Goal: Task Accomplishment & Management: Complete application form

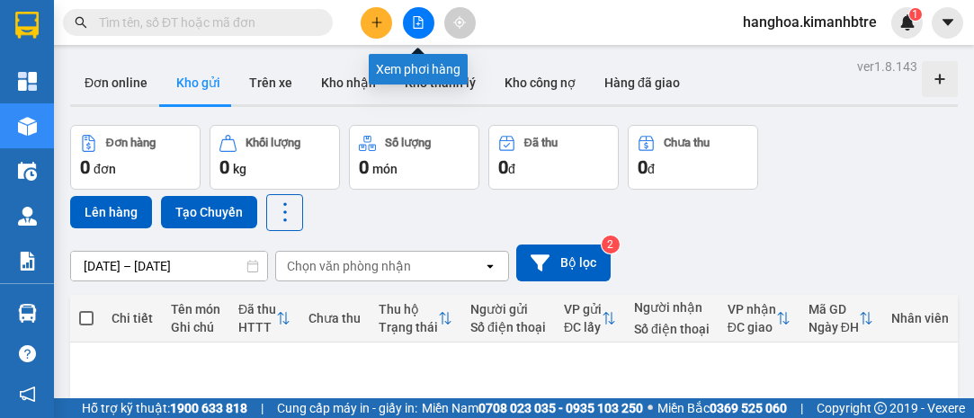
click at [387, 28] on button at bounding box center [376, 22] width 31 height 31
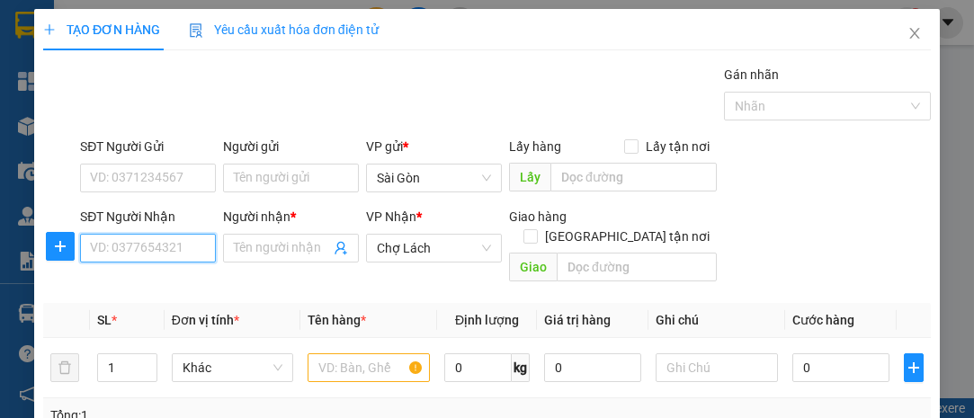
click at [197, 247] on input "SĐT Người Nhận" at bounding box center [148, 248] width 136 height 29
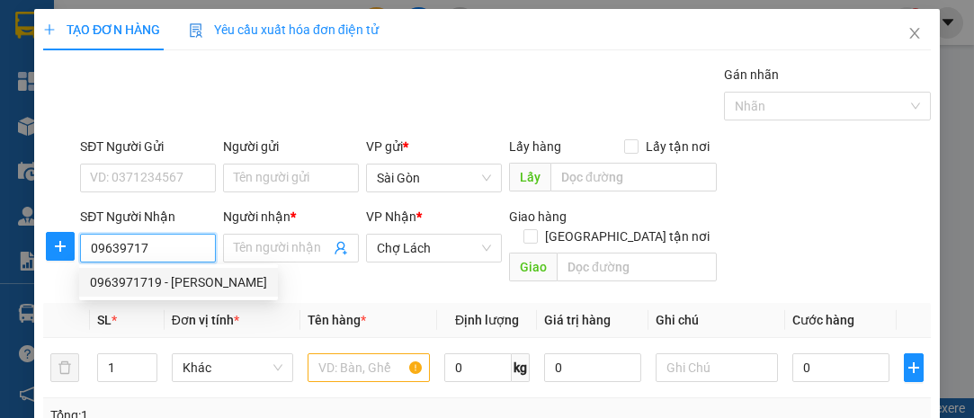
click at [192, 277] on div "0963971719 - [PERSON_NAME]" at bounding box center [178, 283] width 177 height 20
type input "0963971719"
type input "GIANG"
type input "6 RI"
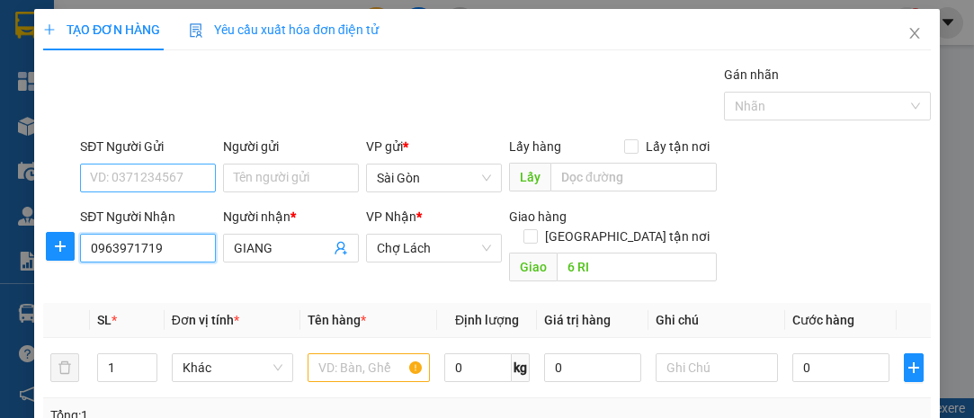
type input "0963971719"
click at [167, 174] on input "SĐT Người Gửi" at bounding box center [148, 178] width 136 height 29
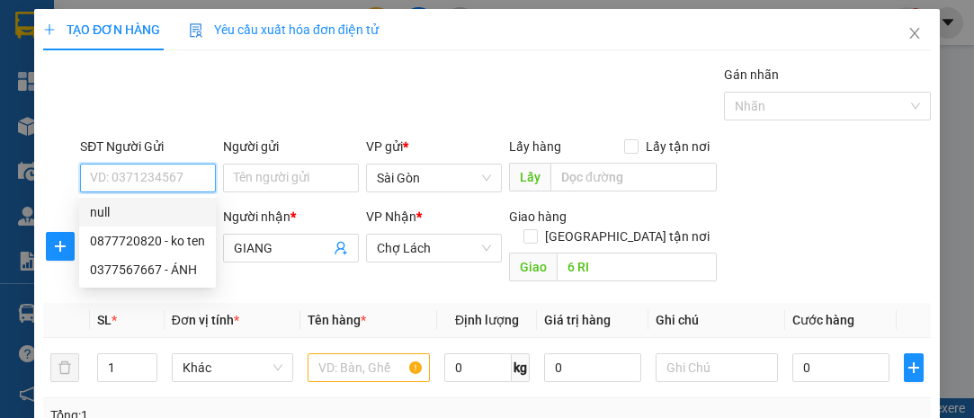
click at [166, 174] on input "SĐT Người Gửi" at bounding box center [148, 178] width 136 height 29
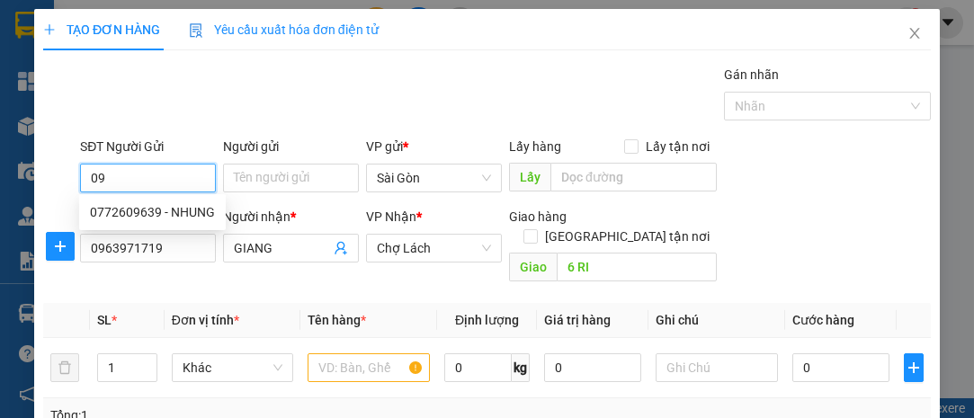
type input "0"
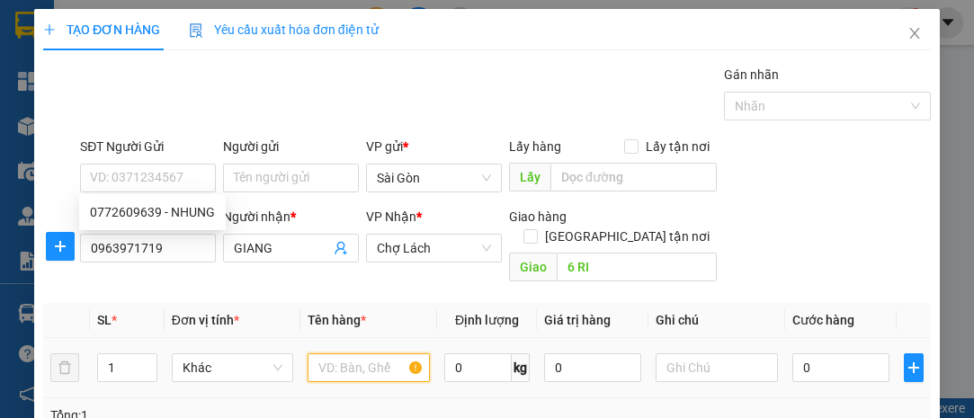
click at [371, 354] on input "text" at bounding box center [369, 368] width 122 height 29
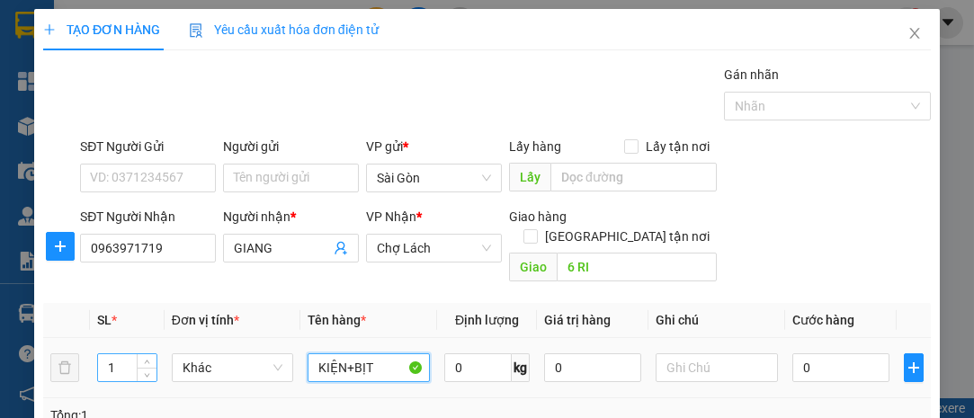
type input "KIỆN+BỊT"
click at [130, 354] on input "1" at bounding box center [127, 367] width 58 height 27
type input "2"
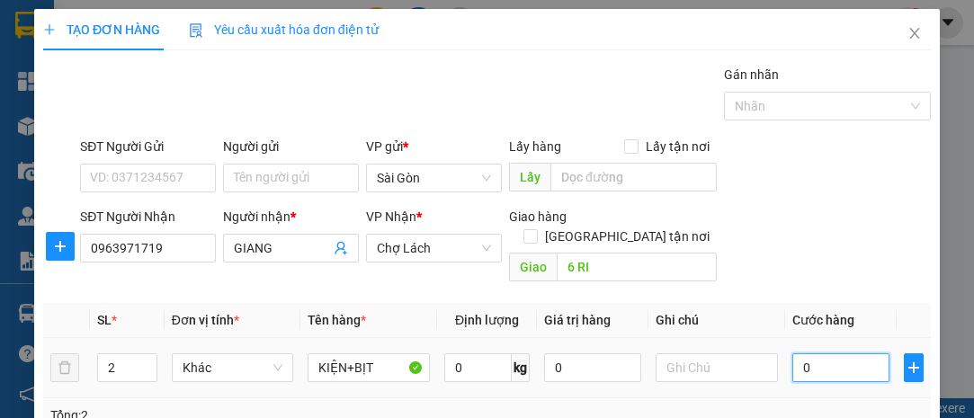
click at [839, 354] on input "0" at bounding box center [841, 368] width 97 height 29
type input "5"
type input "50"
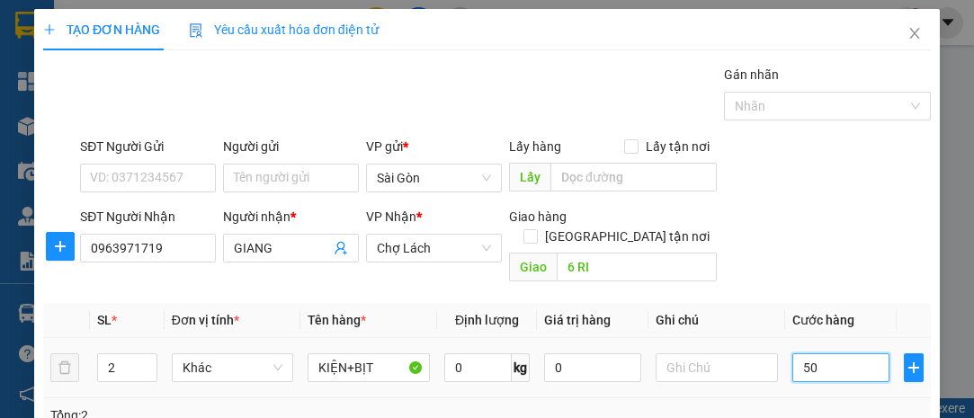
type input "50"
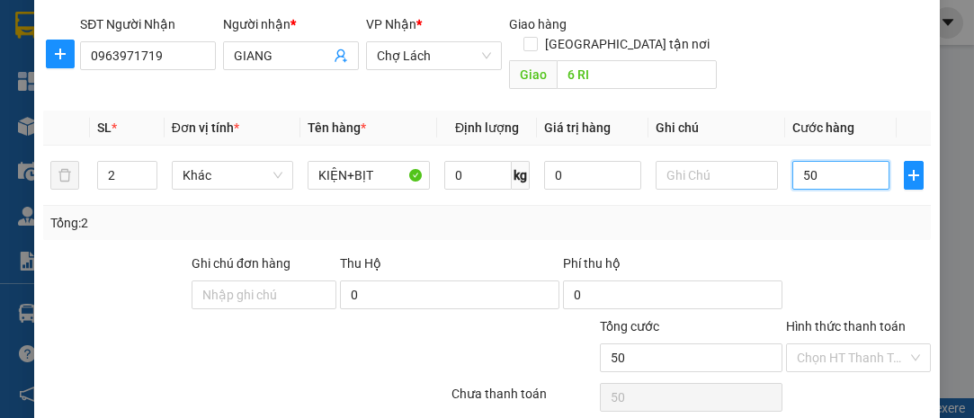
scroll to position [244, 0]
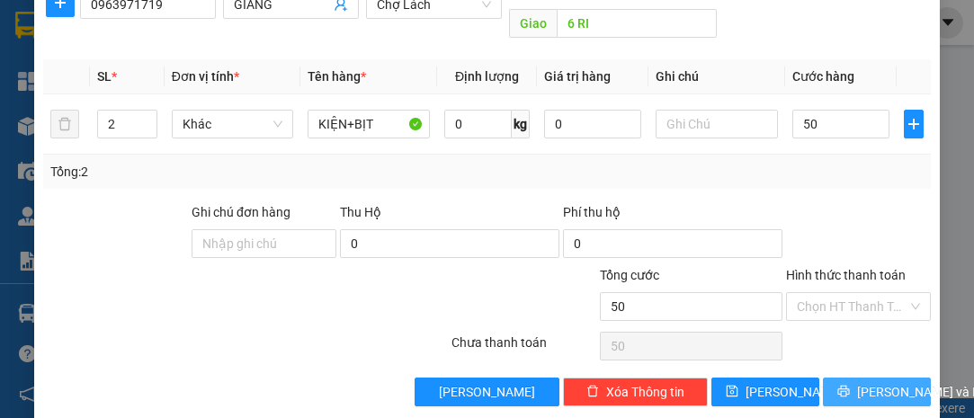
type input "50.000"
click at [881, 382] on span "[PERSON_NAME] và In" at bounding box center [920, 392] width 126 height 20
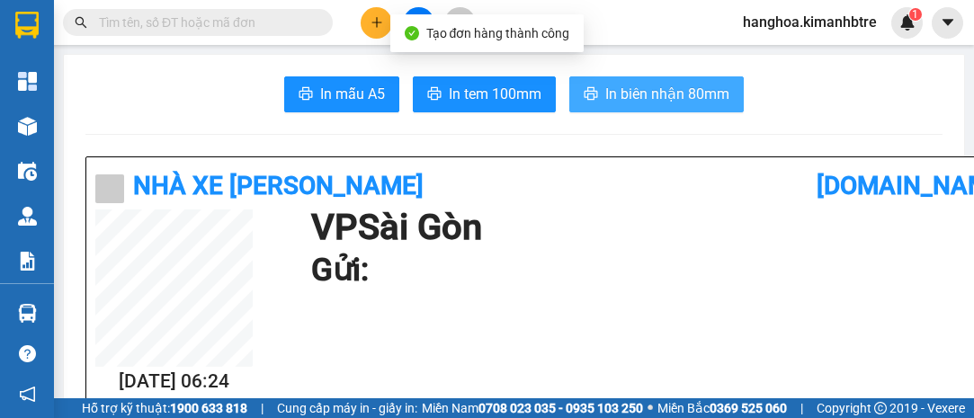
click at [611, 98] on span "In biên nhận 80mm" at bounding box center [668, 94] width 124 height 22
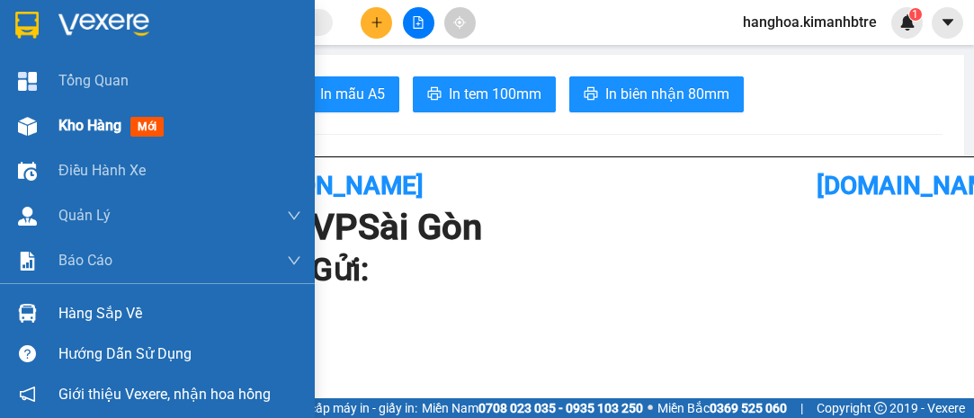
click at [122, 125] on div "Kho hàng mới" at bounding box center [114, 125] width 112 height 22
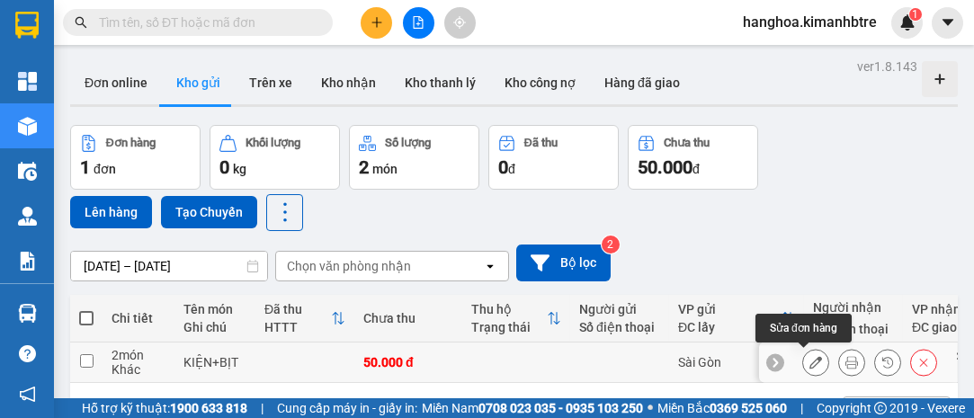
click at [810, 360] on icon at bounding box center [816, 362] width 13 height 13
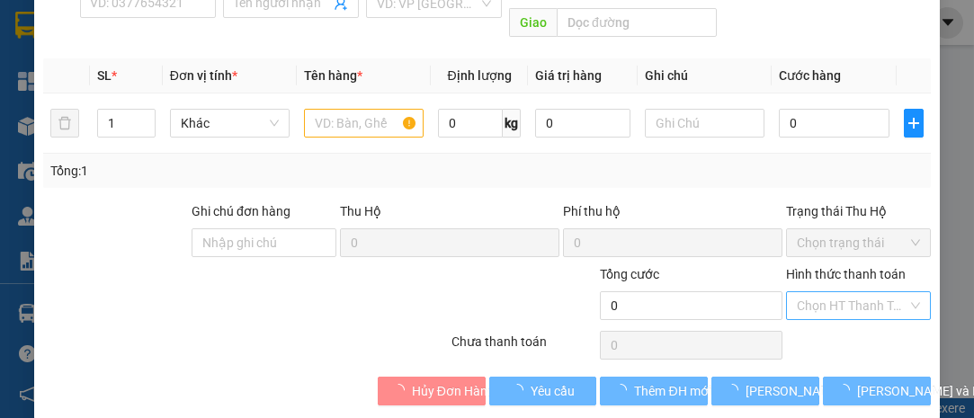
scroll to position [248, 0]
type input "0963971719"
type input "GIANG"
type input "6 RI"
type input "50.000"
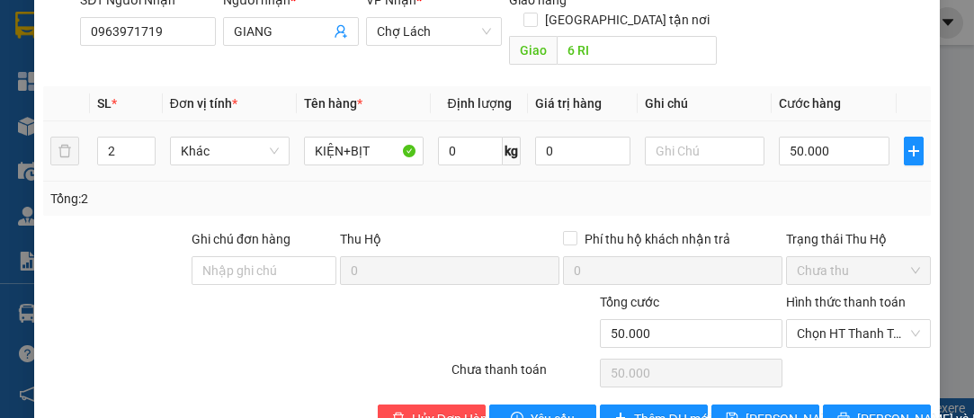
scroll to position [288, 0]
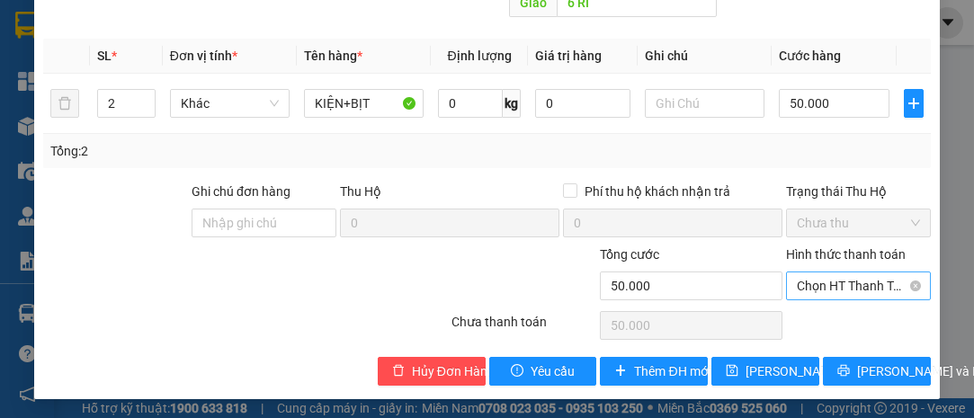
click at [825, 283] on span "Chọn HT Thanh Toán" at bounding box center [858, 286] width 123 height 27
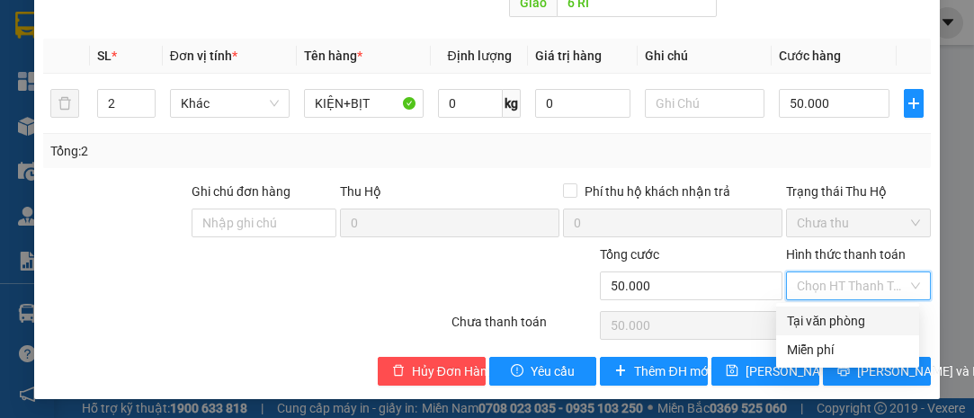
click at [851, 327] on div "Tại văn phòng" at bounding box center [847, 321] width 121 height 20
type input "0"
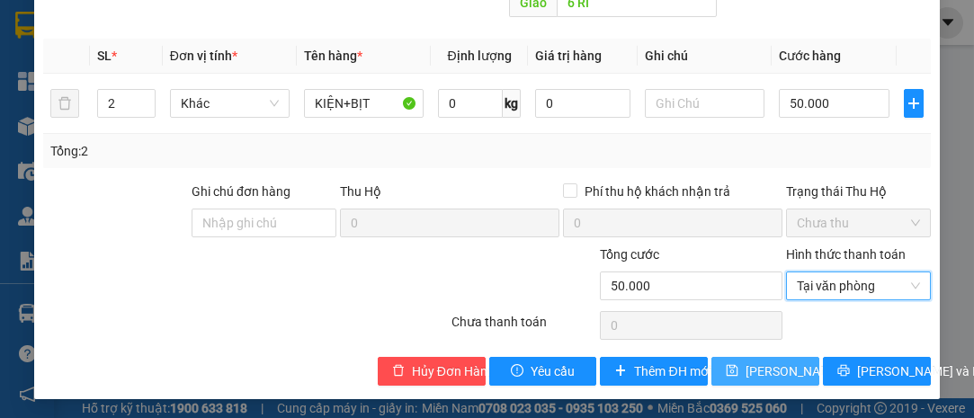
click at [761, 378] on span "[PERSON_NAME] thay đổi" at bounding box center [818, 372] width 144 height 20
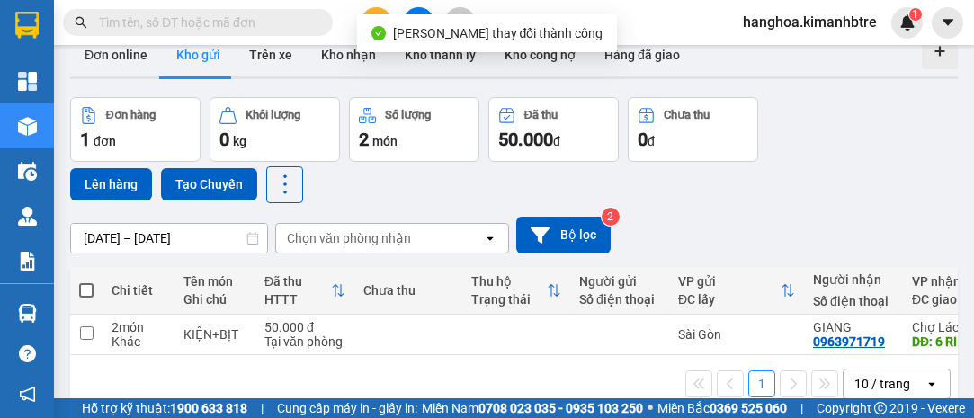
scroll to position [82, 0]
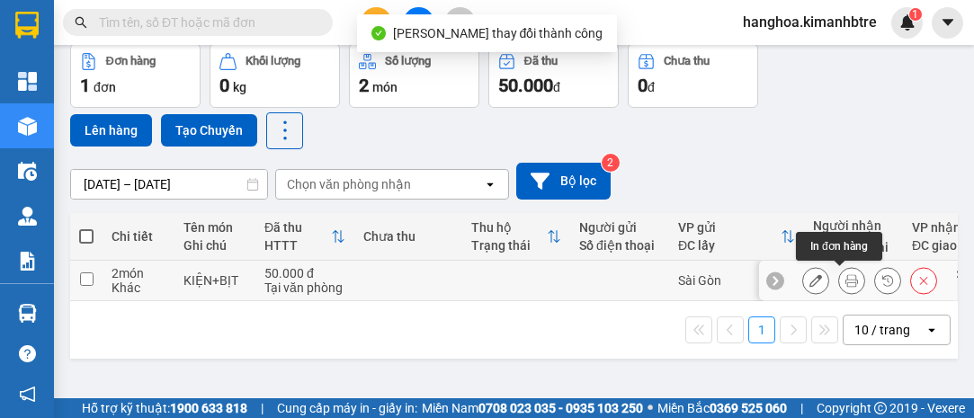
click at [846, 279] on icon at bounding box center [852, 280] width 13 height 13
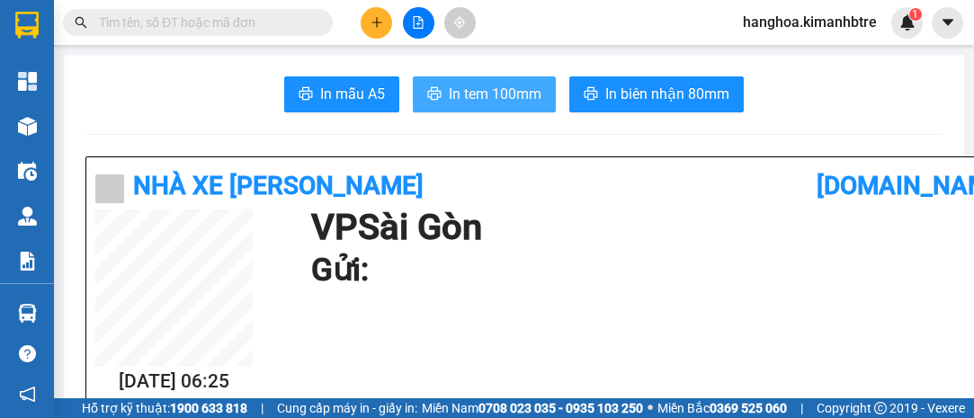
click at [501, 103] on span "In tem 100mm" at bounding box center [495, 94] width 93 height 22
click at [470, 86] on span "In tem 100mm" at bounding box center [495, 94] width 93 height 22
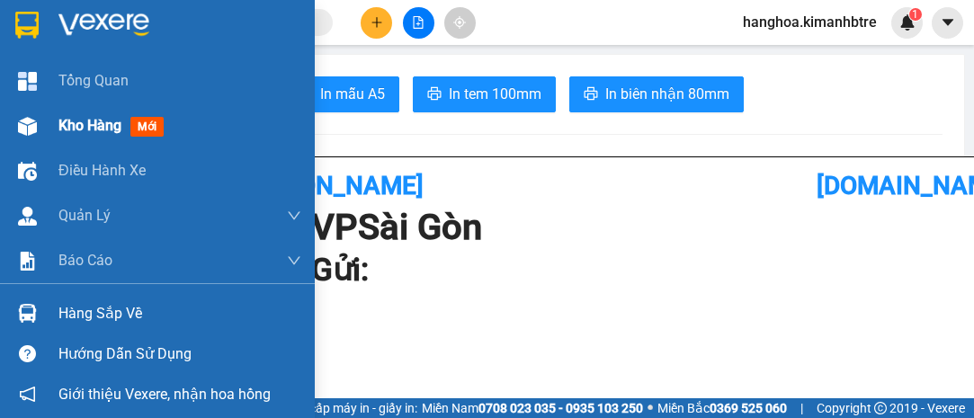
click at [103, 137] on div "Kho hàng mới" at bounding box center [114, 125] width 112 height 22
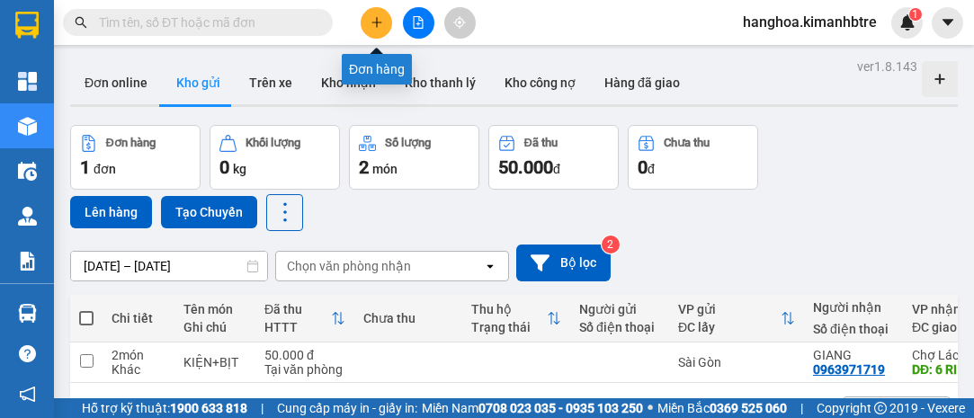
click at [381, 23] on icon "plus" at bounding box center [377, 22] width 13 height 13
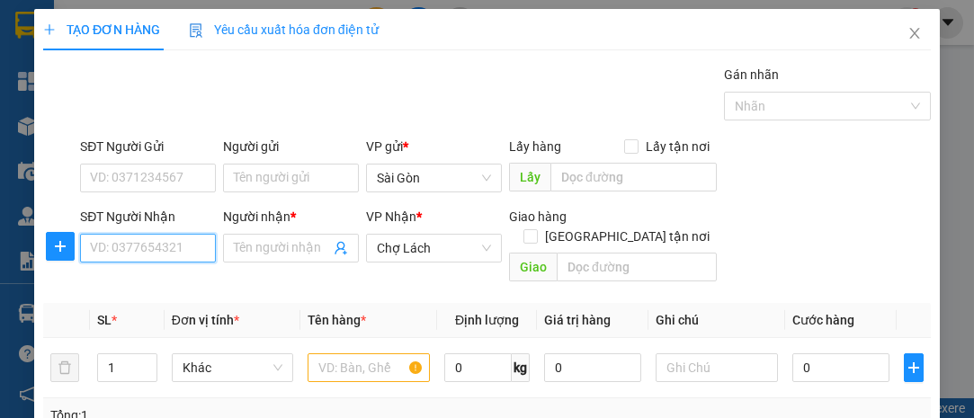
click at [191, 249] on input "SĐT Người Nhận" at bounding box center [148, 248] width 136 height 29
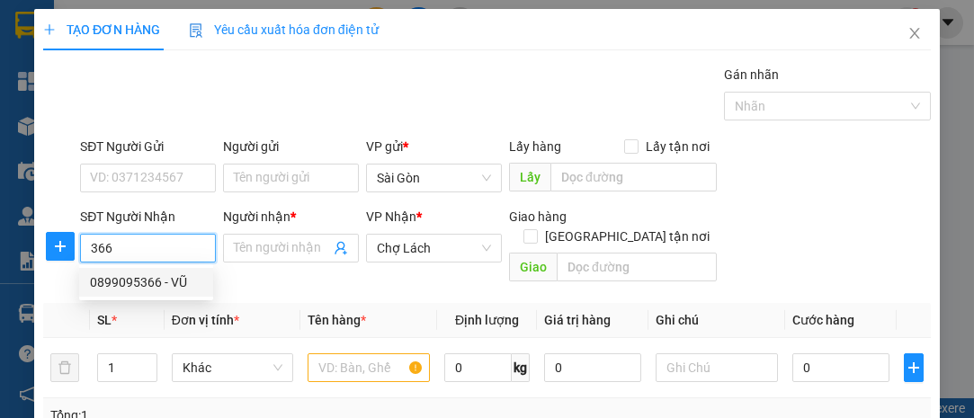
click at [126, 283] on div "0899095366 - VŨ" at bounding box center [146, 283] width 112 height 20
type input "0899095366"
type input "VŨ"
type input "LỘ HỘI"
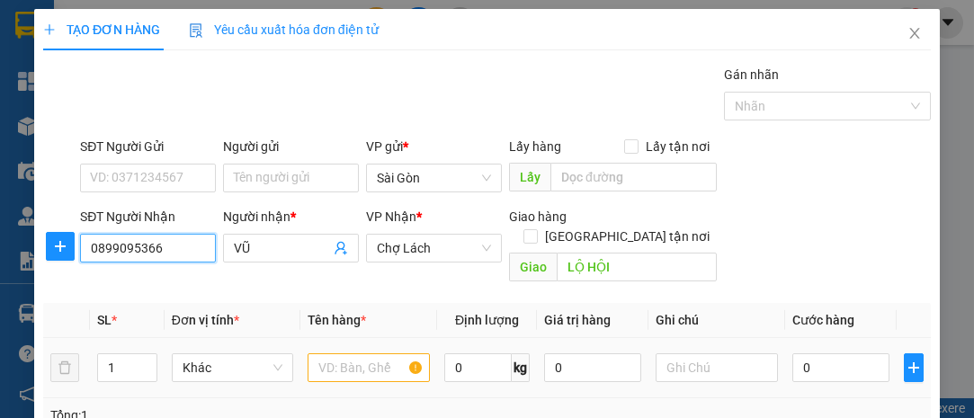
type input "0899095366"
click at [365, 354] on input "text" at bounding box center [369, 368] width 122 height 29
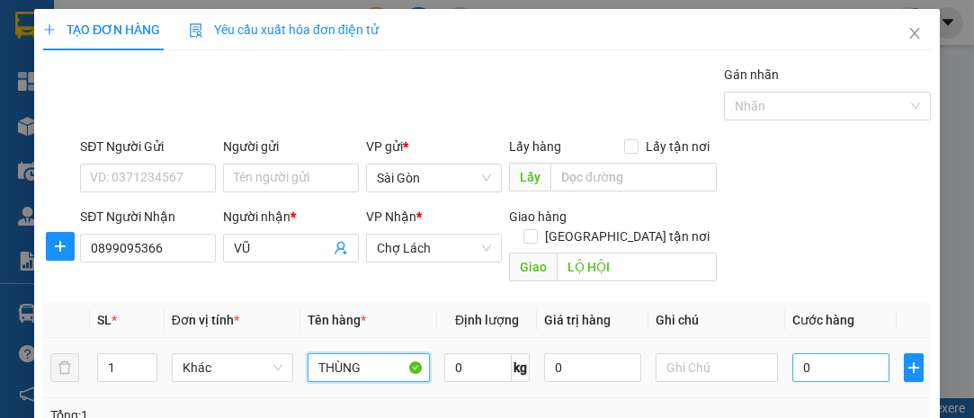
type input "THÙNG"
click at [812, 354] on input "0" at bounding box center [841, 368] width 97 height 29
type input "1"
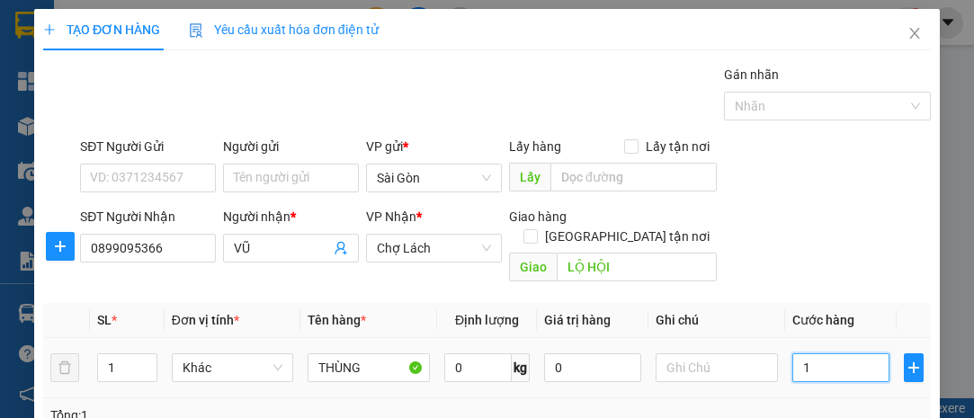
type input "10"
type input "100"
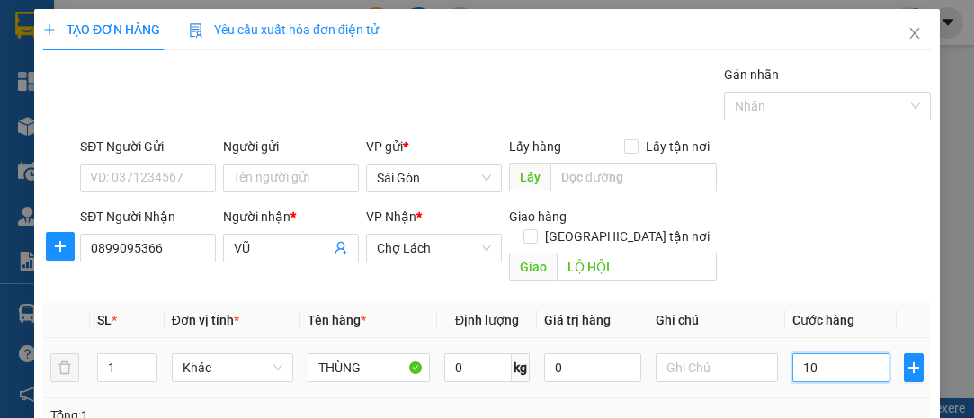
type input "100"
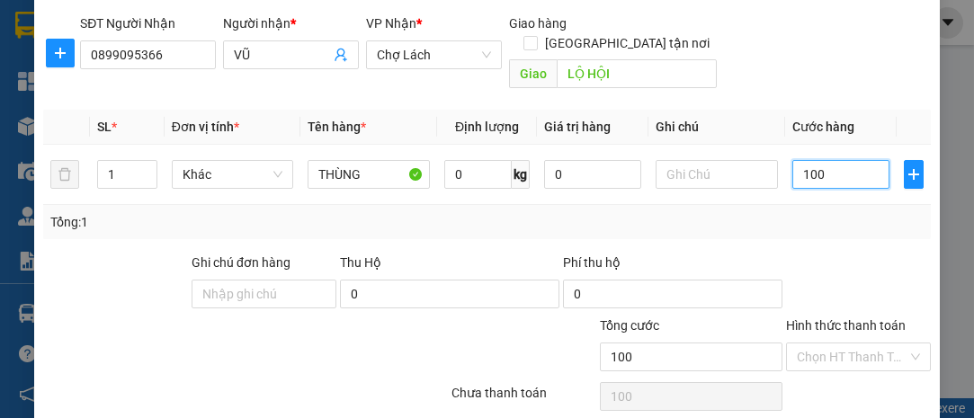
scroll to position [244, 0]
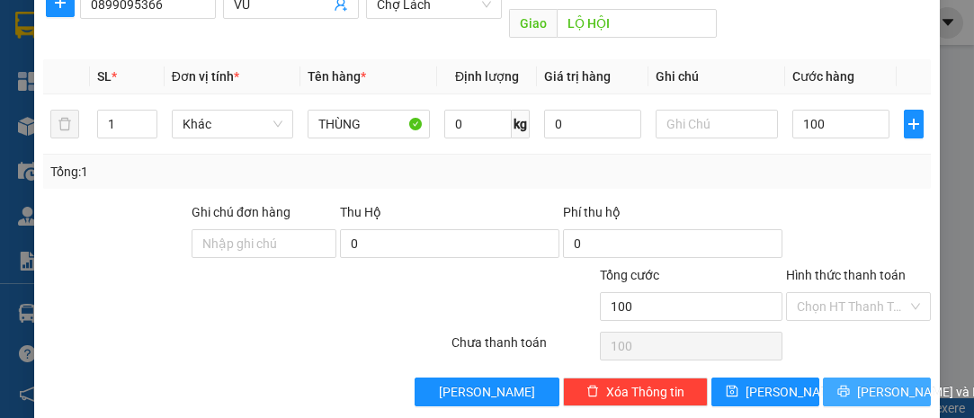
type input "100.000"
click at [882, 382] on span "[PERSON_NAME] và In" at bounding box center [920, 392] width 126 height 20
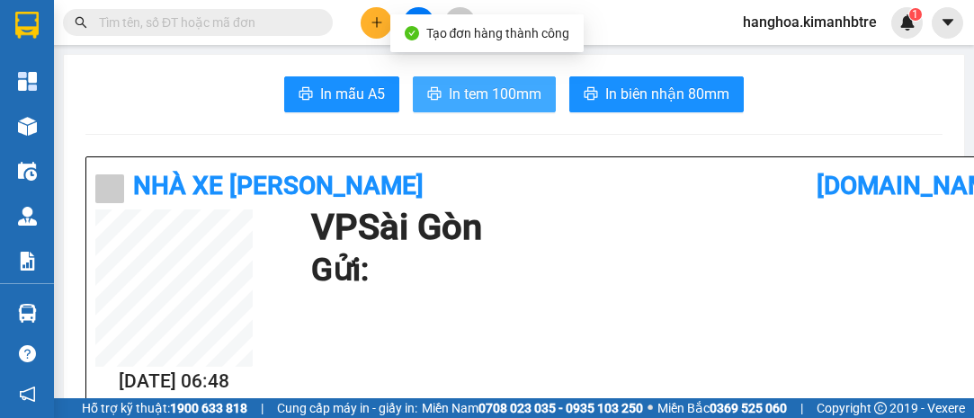
click at [498, 91] on span "In tem 100mm" at bounding box center [495, 94] width 93 height 22
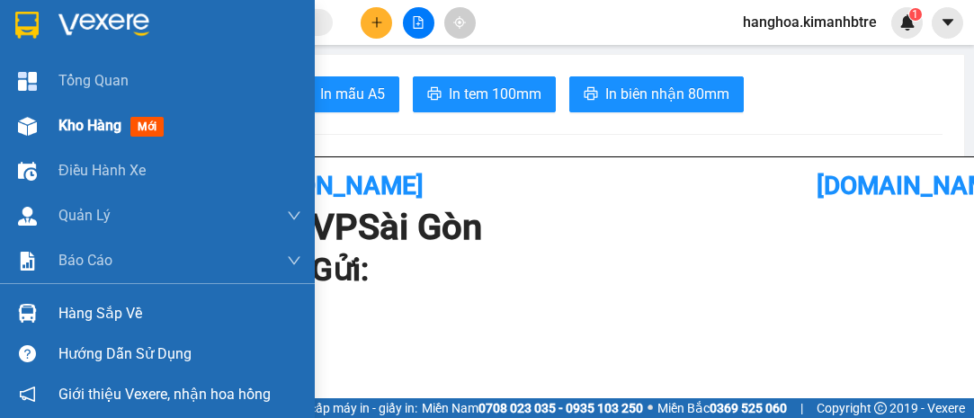
click at [71, 121] on span "Kho hàng" at bounding box center [89, 125] width 63 height 17
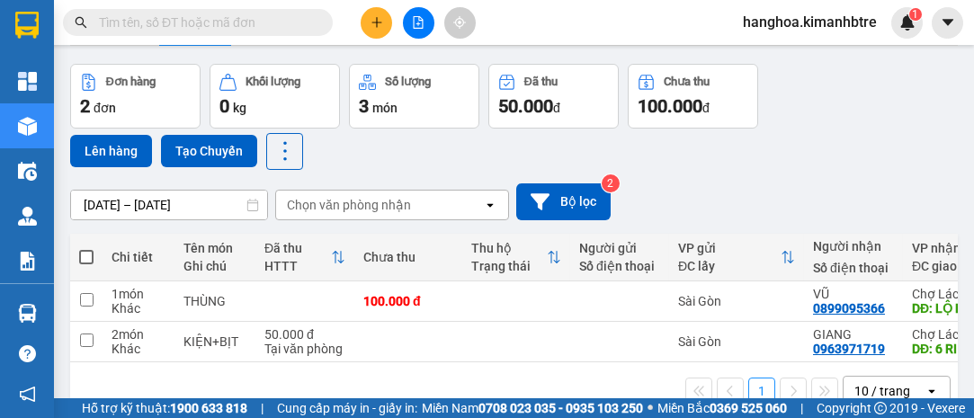
scroll to position [81, 0]
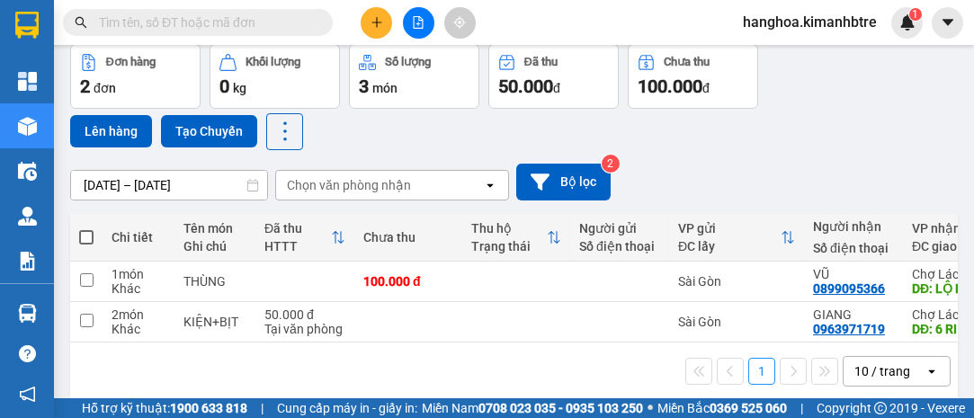
click at [80, 237] on span at bounding box center [86, 237] width 14 height 14
click at [86, 229] on input "checkbox" at bounding box center [86, 229] width 0 height 0
checkbox input "true"
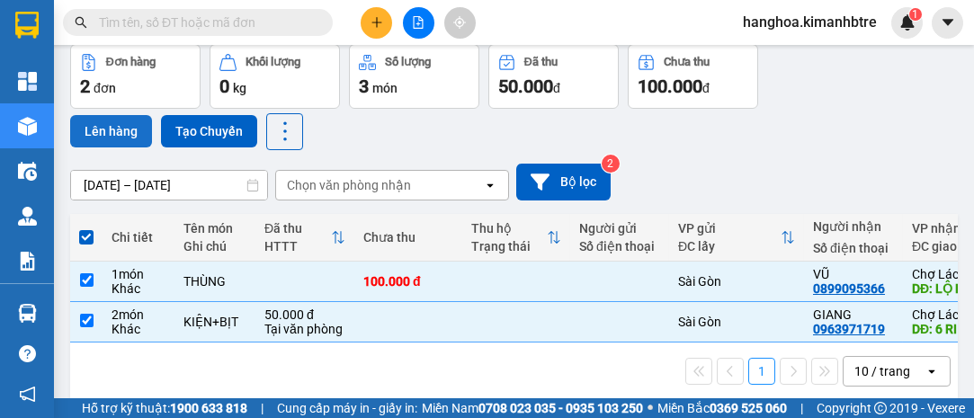
click at [116, 141] on button "Lên hàng" at bounding box center [111, 131] width 82 height 32
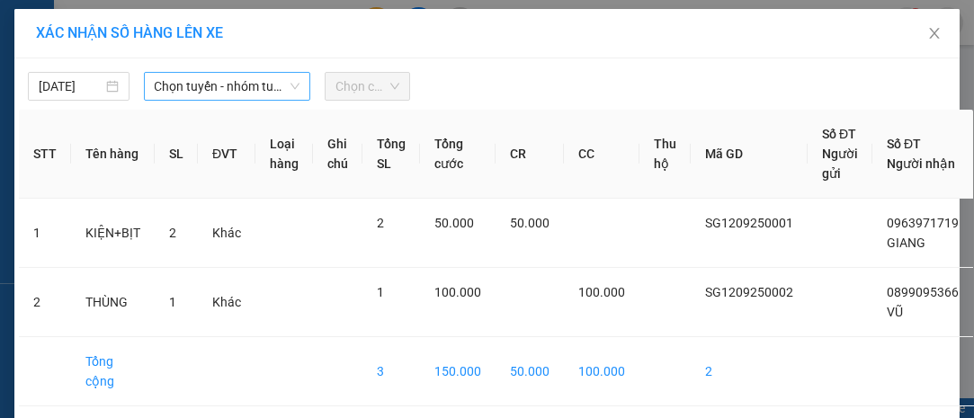
click at [199, 92] on span "Chọn tuyến - nhóm tuyến" at bounding box center [228, 86] width 146 height 27
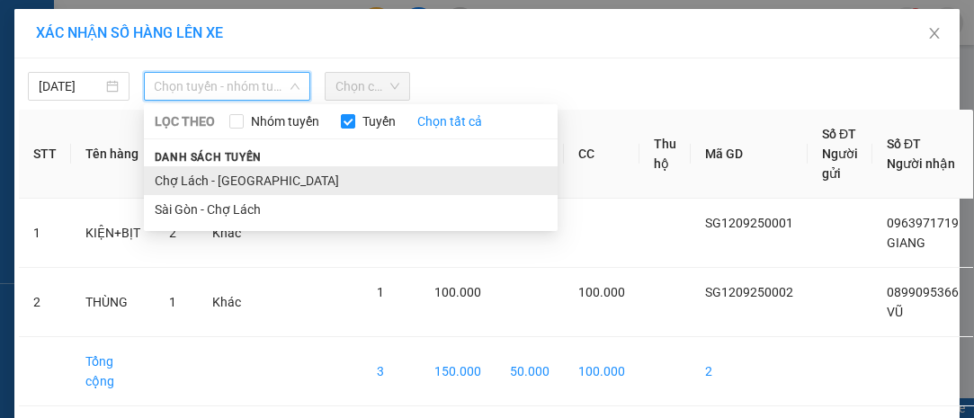
click at [202, 184] on li "Chợ Lách - [GEOGRAPHIC_DATA]" at bounding box center [351, 180] width 414 height 29
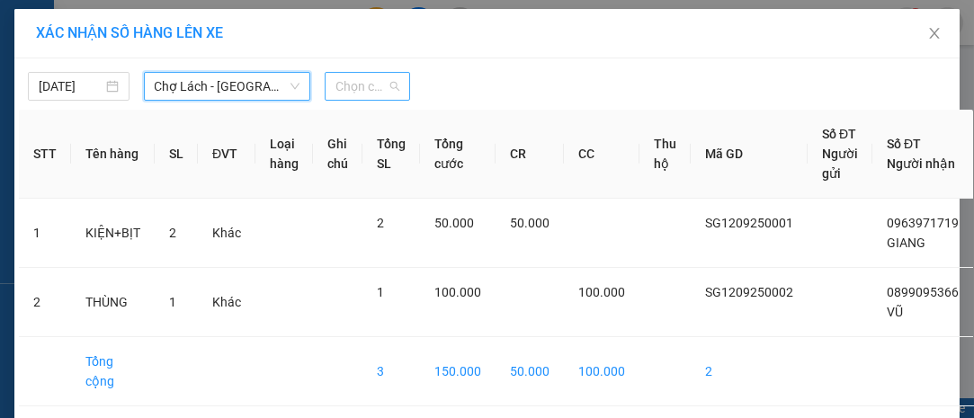
click at [379, 87] on span "Chọn chuyến" at bounding box center [367, 86] width 63 height 27
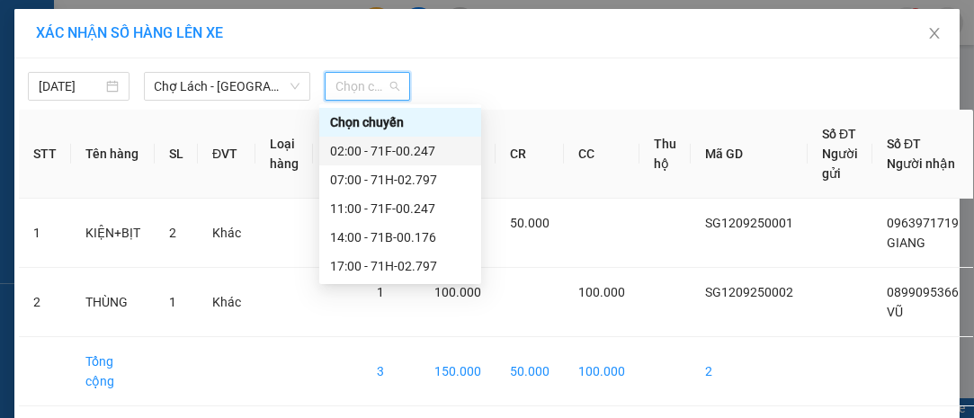
click at [402, 148] on div "02:00 - 71F-00.247" at bounding box center [400, 151] width 140 height 20
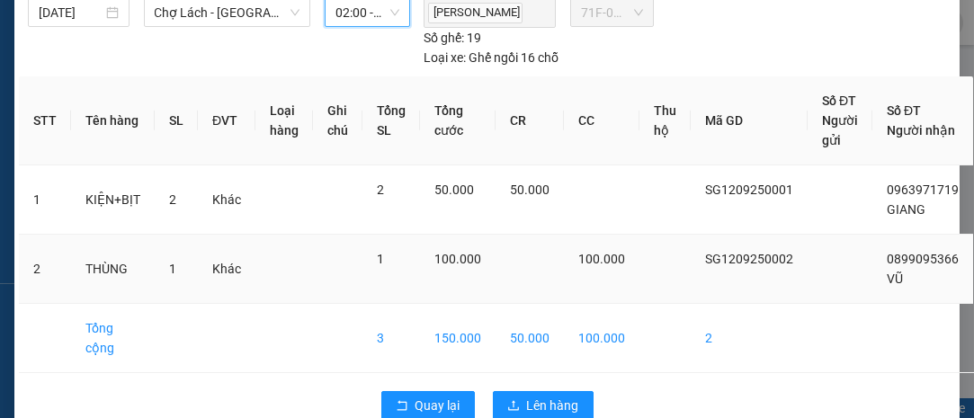
scroll to position [119, 0]
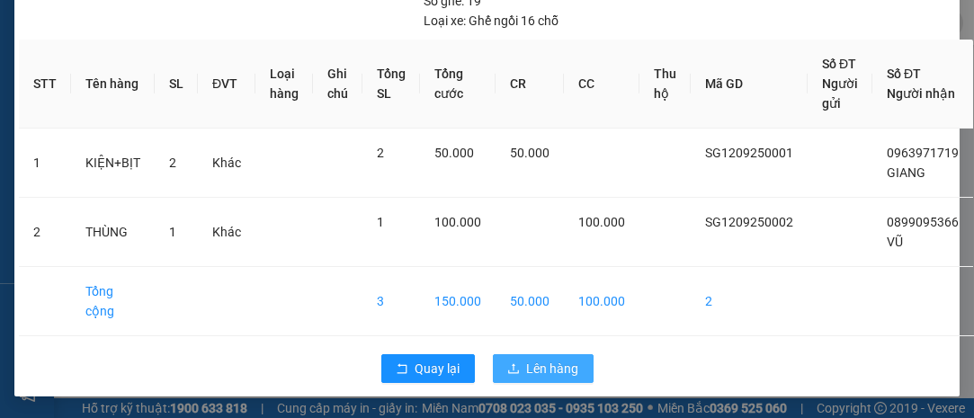
click at [532, 367] on span "Lên hàng" at bounding box center [553, 369] width 52 height 20
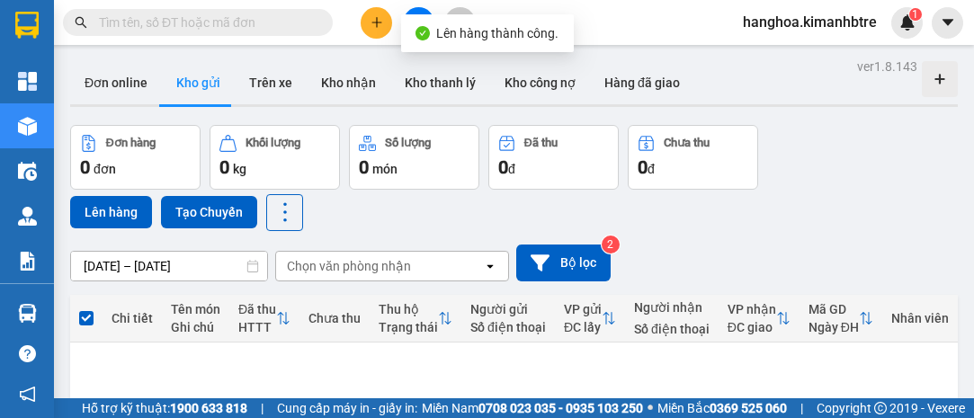
click at [417, 10] on button at bounding box center [418, 22] width 31 height 31
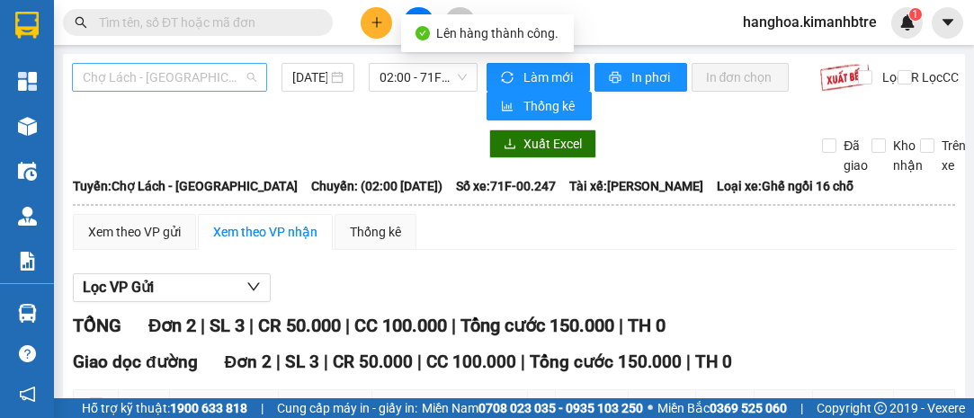
click at [247, 79] on span "Chợ Lách - [GEOGRAPHIC_DATA]" at bounding box center [170, 77] width 174 height 27
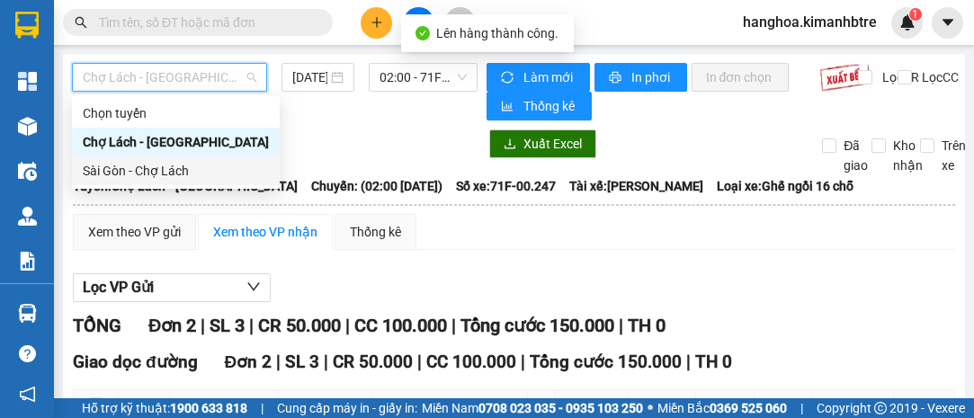
click at [247, 164] on div "Sài Gòn - Chợ Lách" at bounding box center [176, 171] width 186 height 20
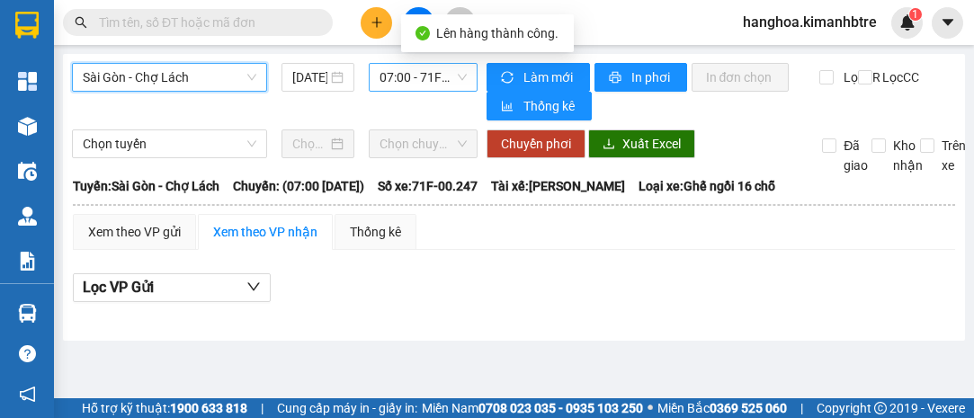
click at [415, 77] on span "07:00 - 71F-00.247" at bounding box center [423, 77] width 86 height 27
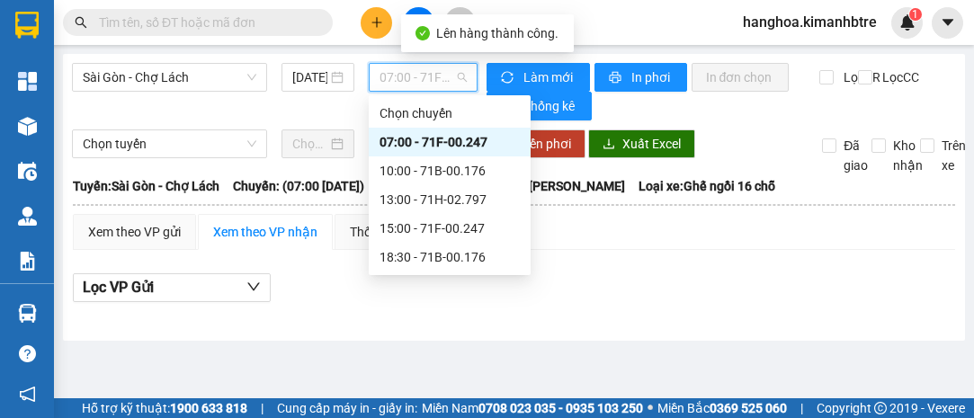
click at [421, 79] on span "07:00 - 71F-00.247" at bounding box center [423, 77] width 86 height 27
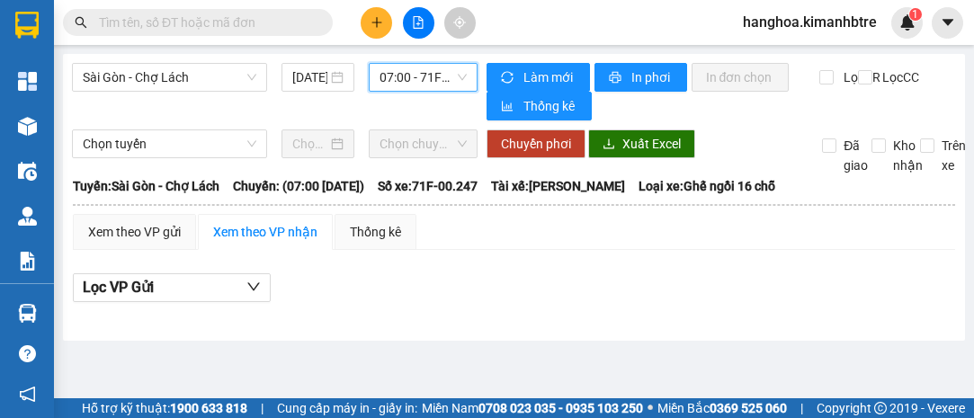
click at [392, 85] on span "07:00 - 71F-00.247" at bounding box center [423, 77] width 86 height 27
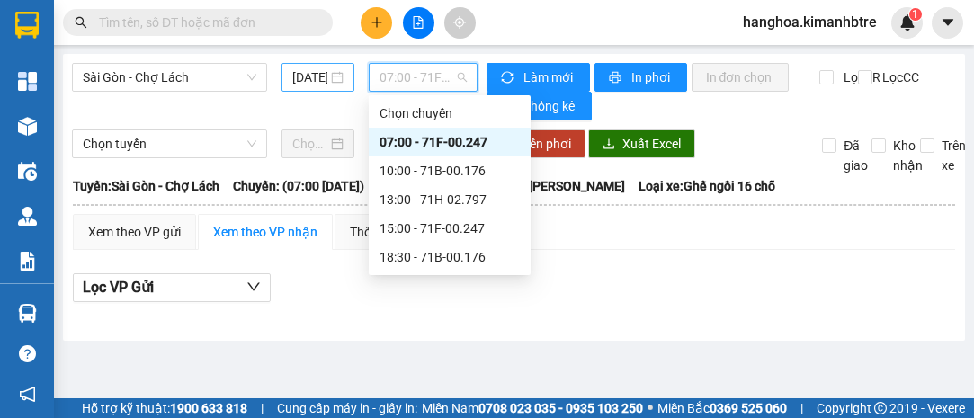
click at [343, 83] on div "[DATE]" at bounding box center [317, 77] width 51 height 20
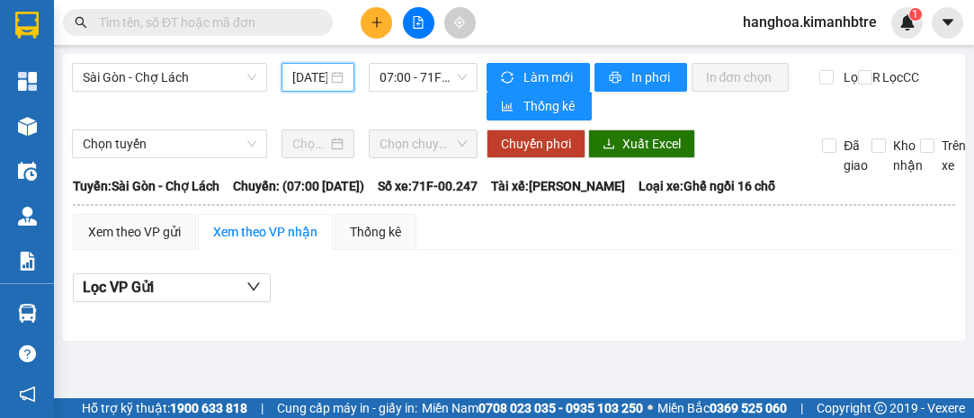
scroll to position [0, 28]
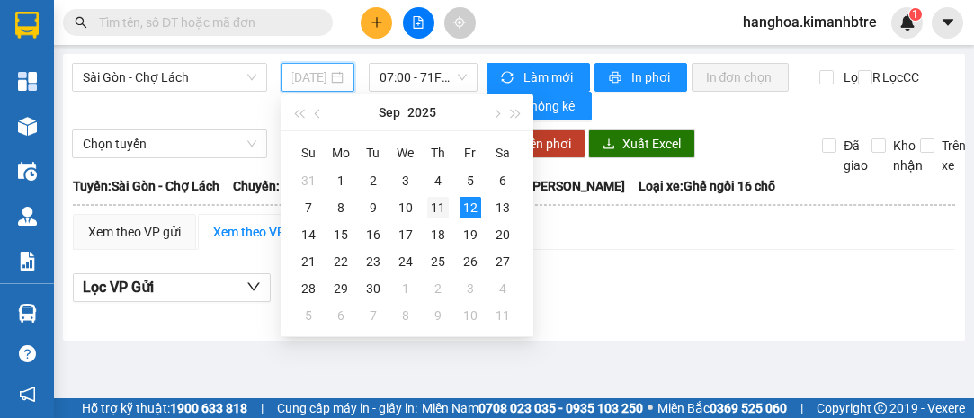
click at [435, 203] on div "11" at bounding box center [438, 208] width 22 height 22
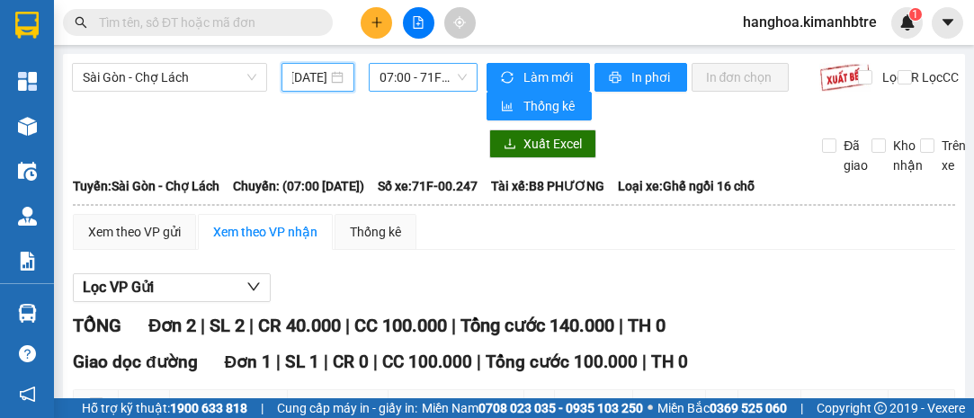
click at [432, 78] on span "07:00 - 71F-00.247" at bounding box center [423, 77] width 86 height 27
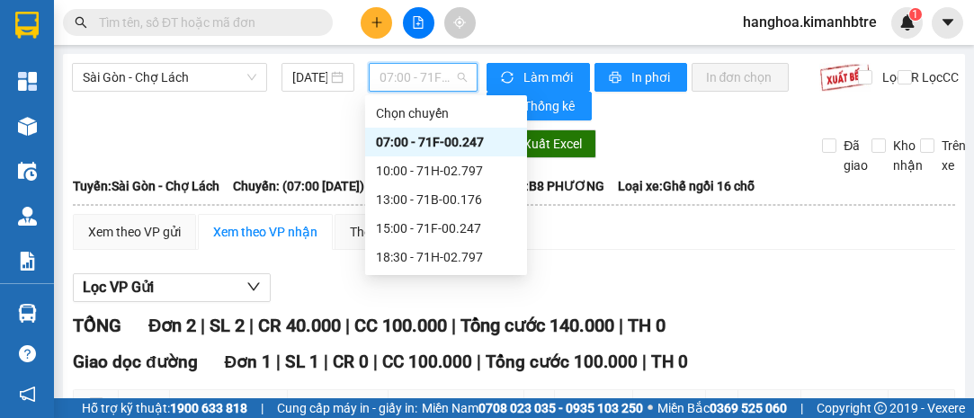
click at [432, 78] on span "07:00 - 71F-00.247" at bounding box center [423, 77] width 86 height 27
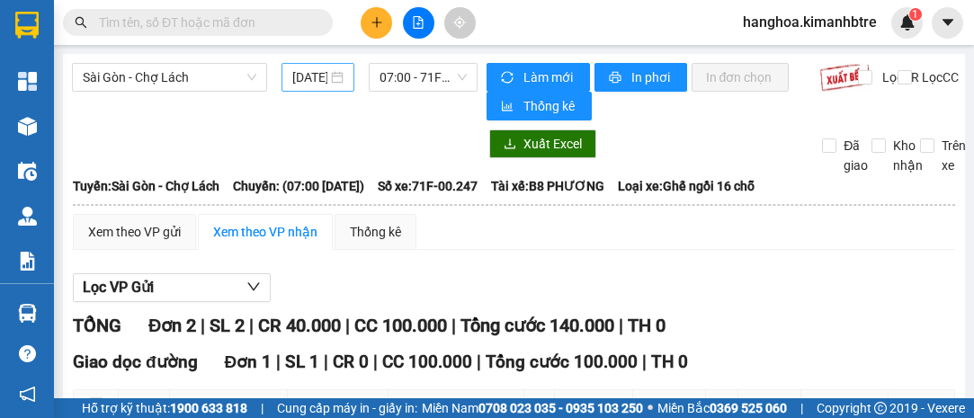
click at [336, 75] on div "[DATE]" at bounding box center [317, 77] width 51 height 20
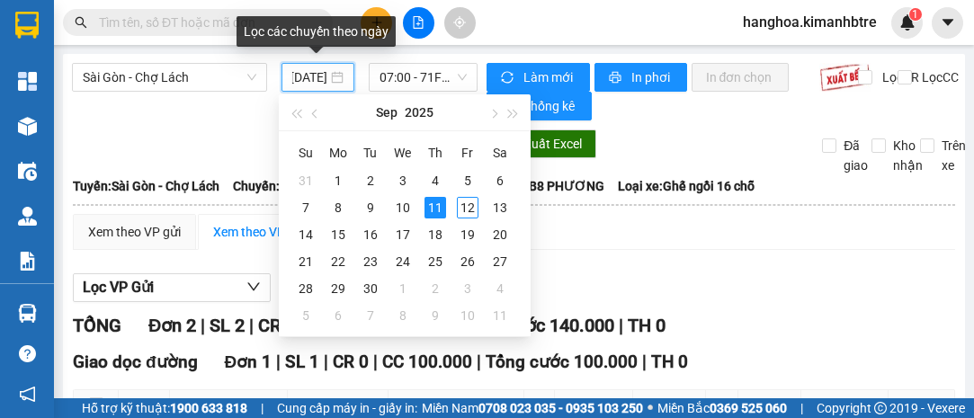
type input "[DATE]"
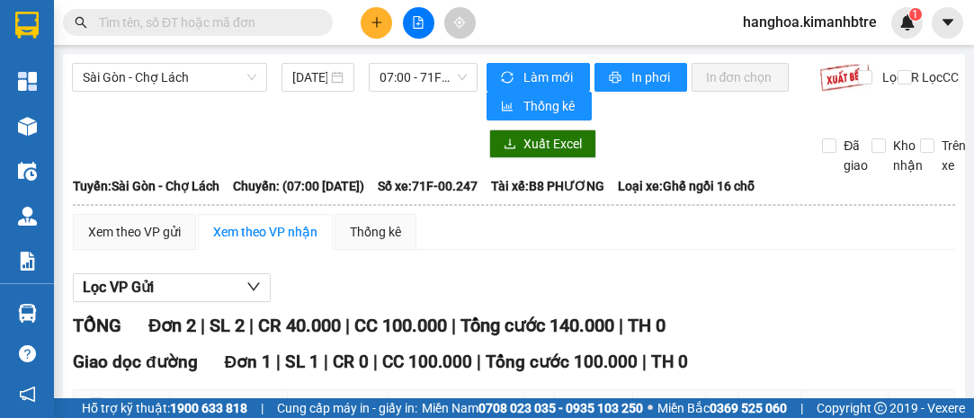
scroll to position [313, 0]
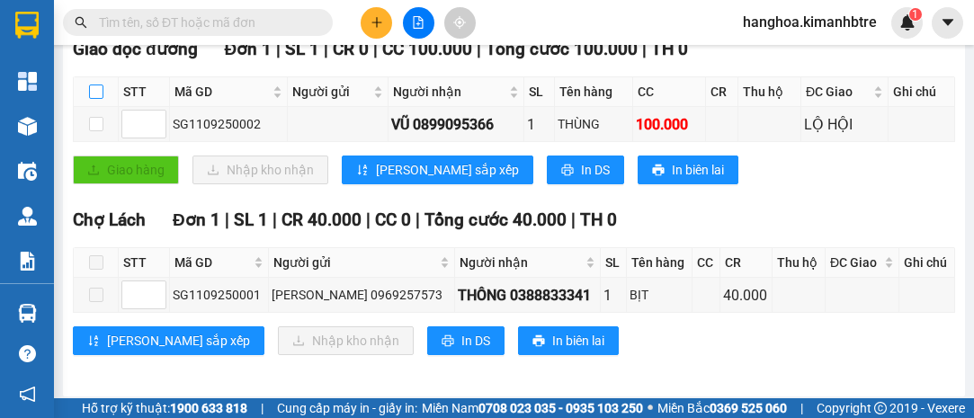
click at [98, 82] on label at bounding box center [96, 92] width 14 height 20
click at [98, 85] on input "checkbox" at bounding box center [96, 92] width 14 height 14
checkbox input "true"
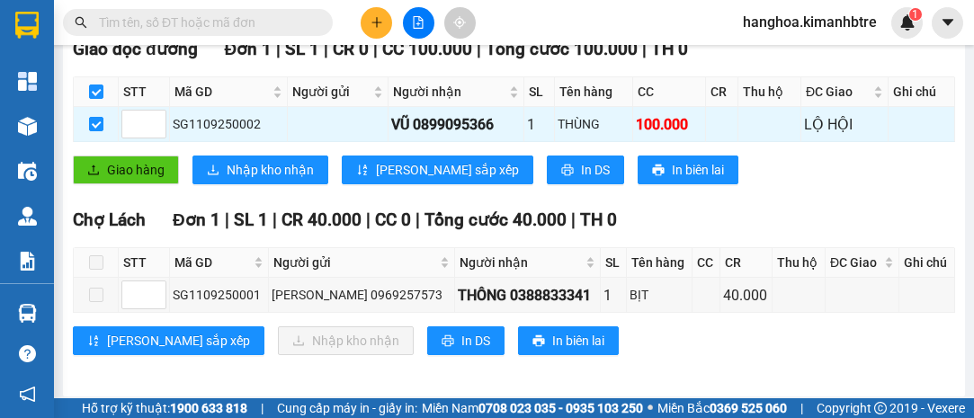
click at [93, 259] on span at bounding box center [96, 263] width 14 height 14
click at [97, 253] on label at bounding box center [96, 263] width 14 height 20
click at [93, 85] on input "checkbox" at bounding box center [96, 92] width 14 height 14
checkbox input "false"
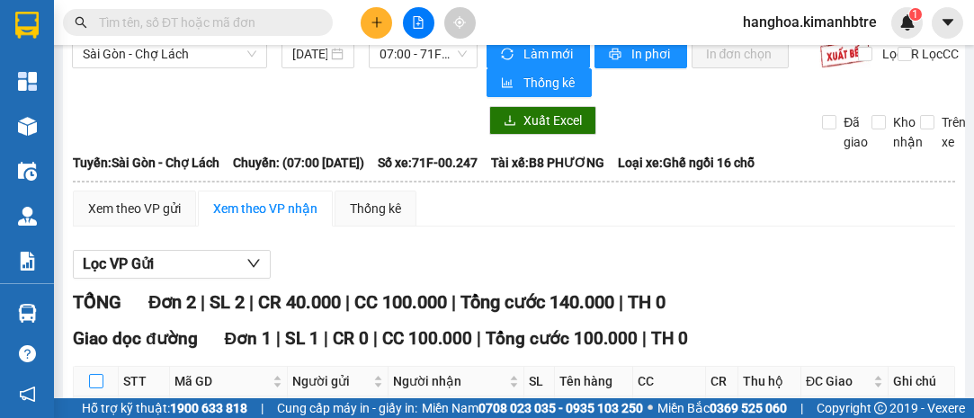
scroll to position [0, 0]
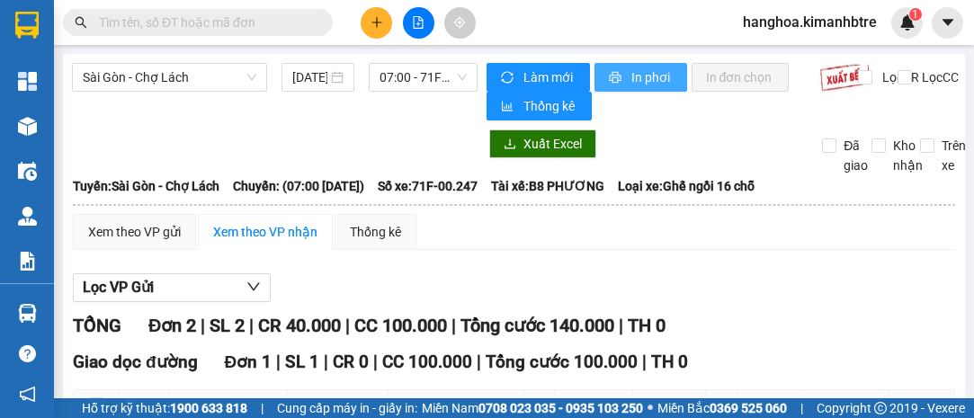
click at [661, 76] on span "In phơi" at bounding box center [652, 77] width 41 height 20
click at [625, 88] on button "In phơi" at bounding box center [641, 77] width 93 height 29
click at [422, 85] on span "07:00 - 71F-00.247" at bounding box center [423, 77] width 86 height 27
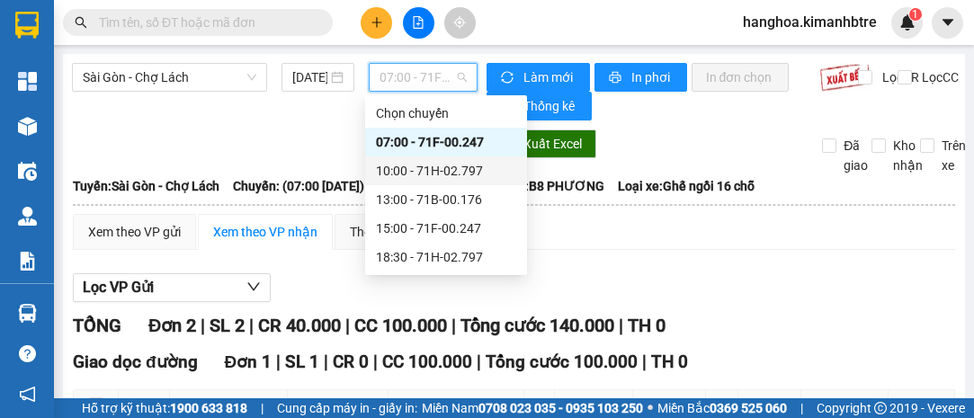
click at [454, 170] on div "10:00 - 71H-02.797" at bounding box center [446, 171] width 140 height 20
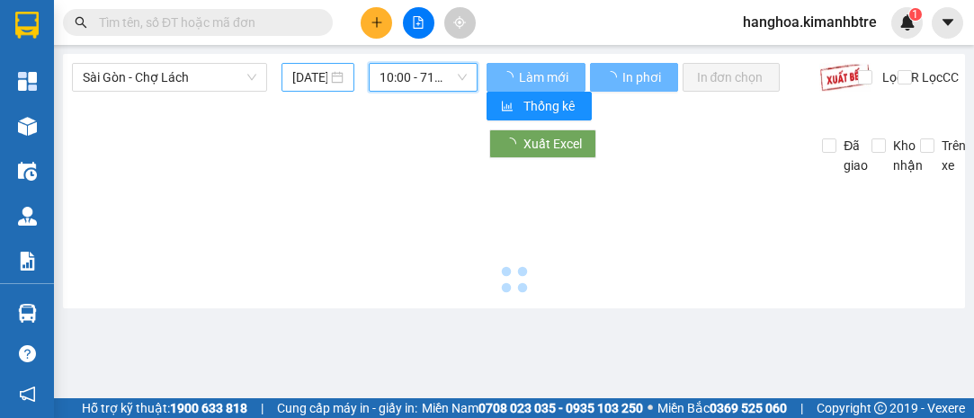
click at [336, 75] on div "[DATE]" at bounding box center [317, 77] width 51 height 20
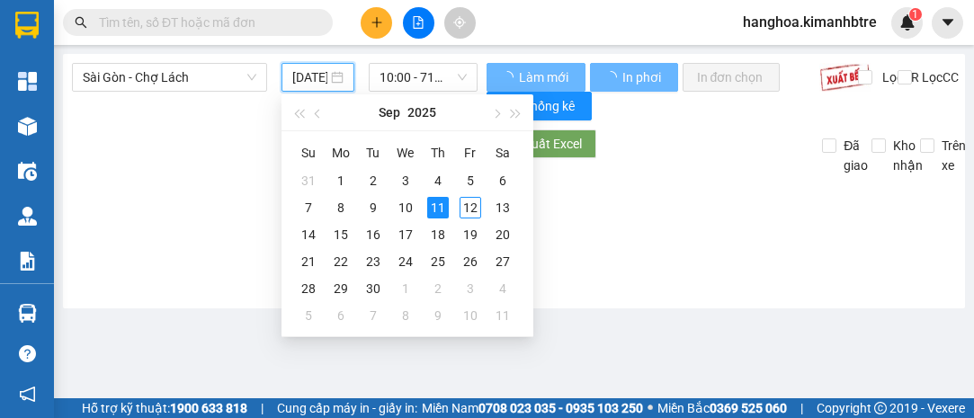
scroll to position [0, 28]
click at [475, 203] on div "12" at bounding box center [471, 208] width 22 height 22
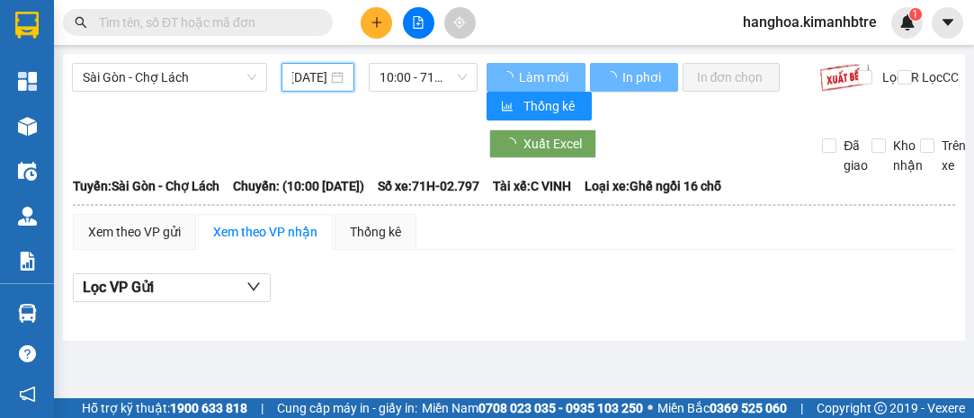
type input "[DATE]"
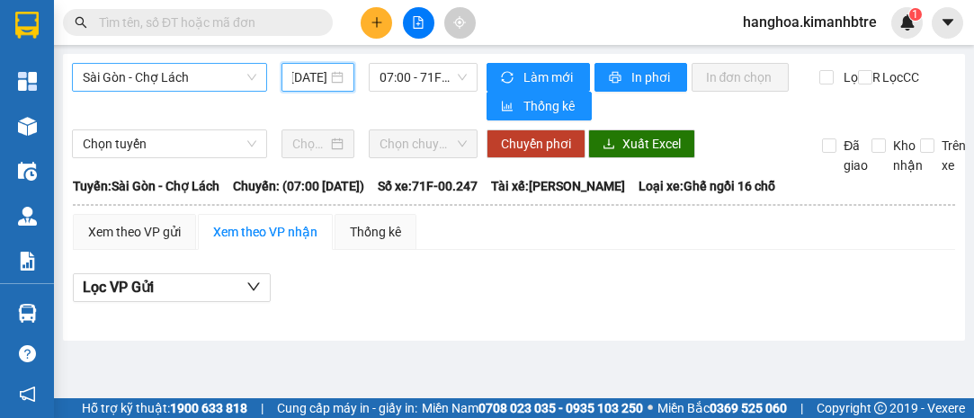
click at [211, 76] on span "Sài Gòn - Chợ Lách" at bounding box center [170, 77] width 174 height 27
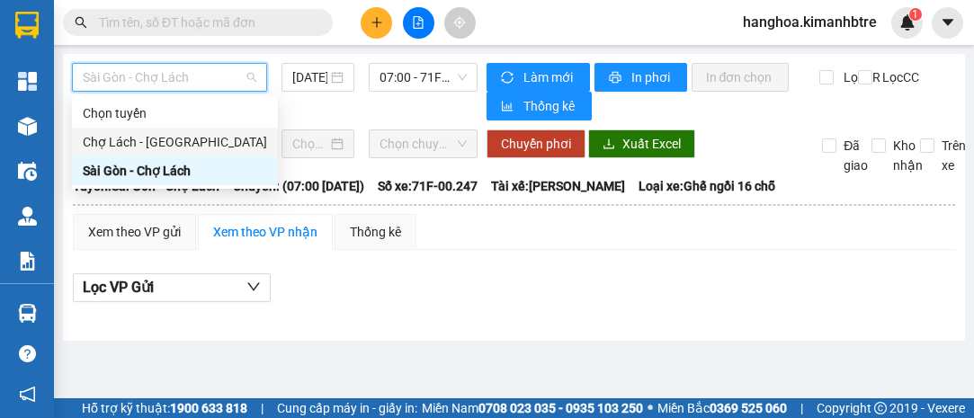
click at [193, 122] on div "Chọn tuyến" at bounding box center [175, 113] width 184 height 20
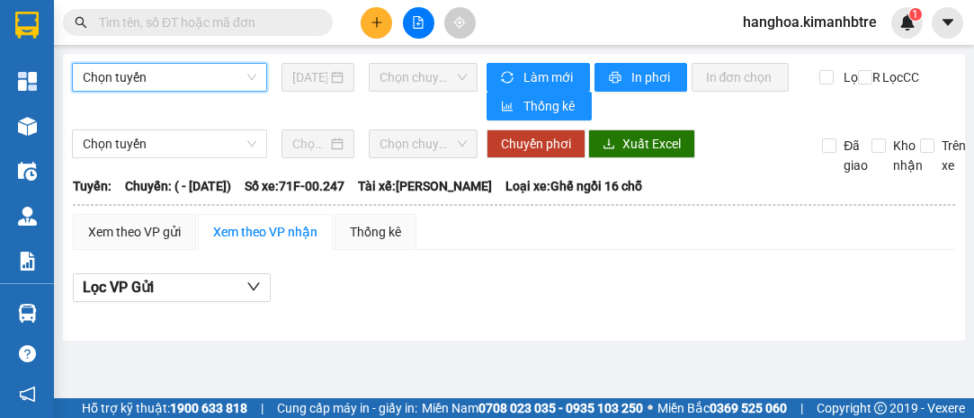
click at [207, 79] on span "Chọn tuyến" at bounding box center [170, 77] width 174 height 27
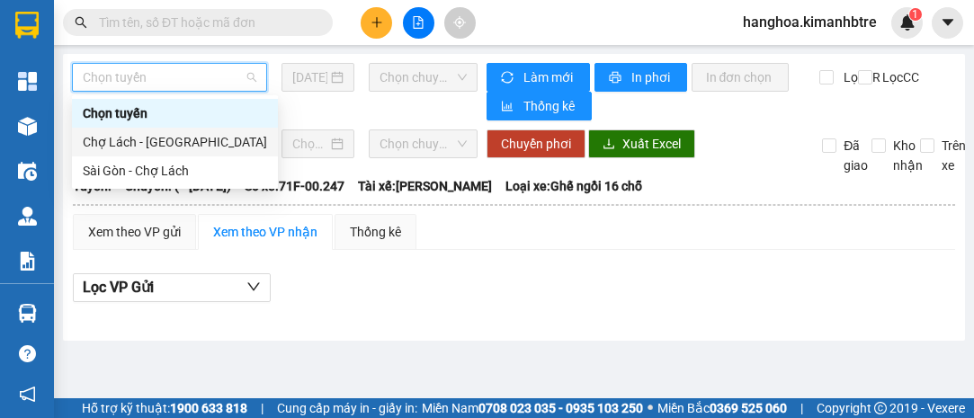
click at [209, 145] on div "Chợ Lách - [GEOGRAPHIC_DATA]" at bounding box center [175, 142] width 184 height 20
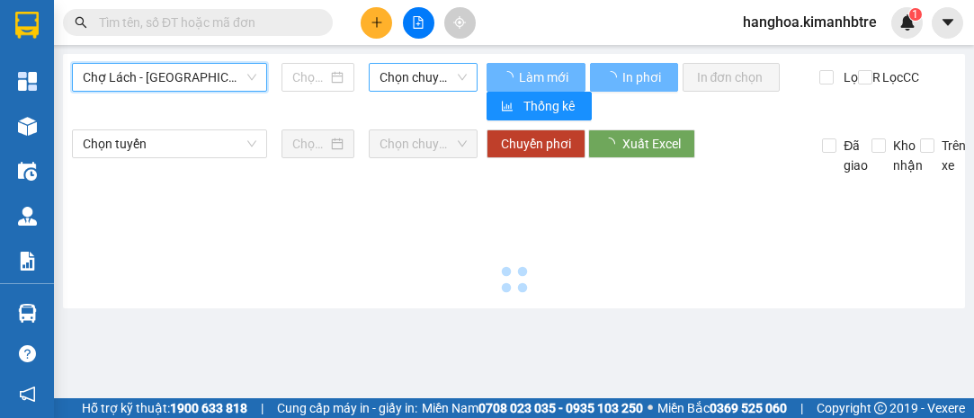
click at [421, 76] on span "Chọn chuyến" at bounding box center [423, 77] width 86 height 27
type input "[DATE]"
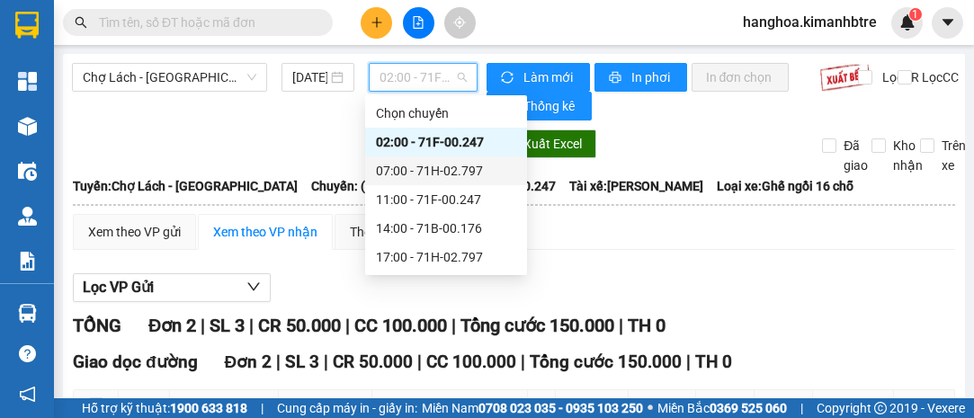
click at [426, 168] on div "07:00 - 71H-02.797" at bounding box center [446, 171] width 140 height 20
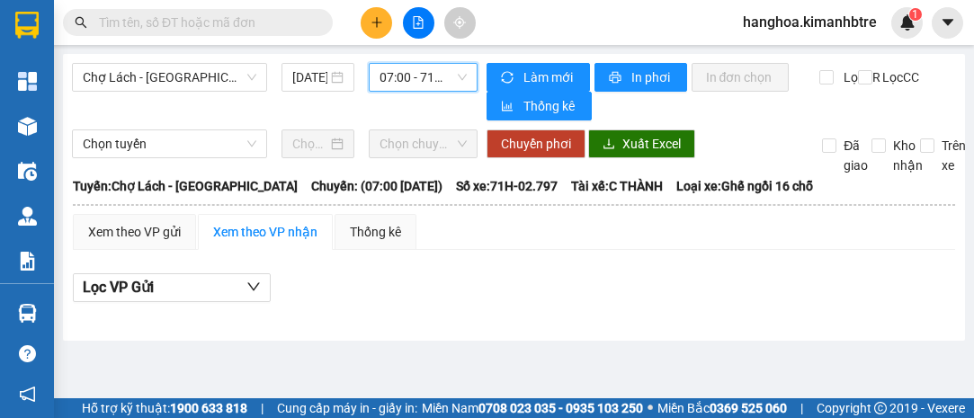
click at [435, 76] on span "07:00 - 71H-02.797" at bounding box center [423, 77] width 86 height 27
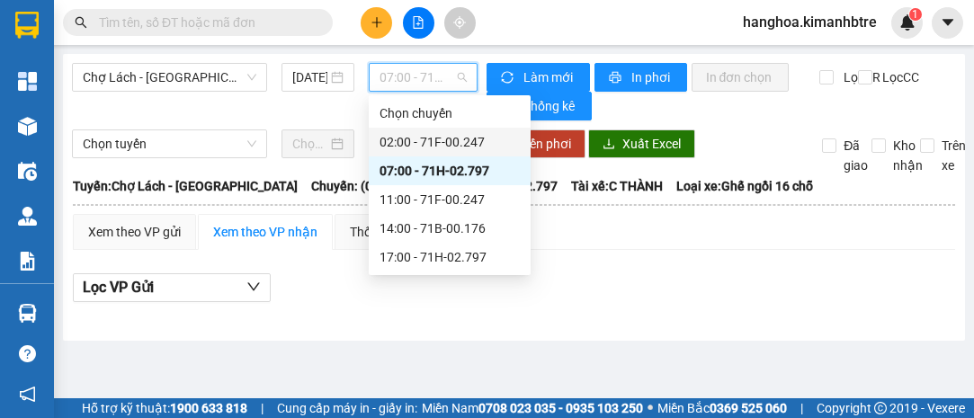
click at [444, 141] on div "02:00 - 71F-00.247" at bounding box center [450, 142] width 140 height 20
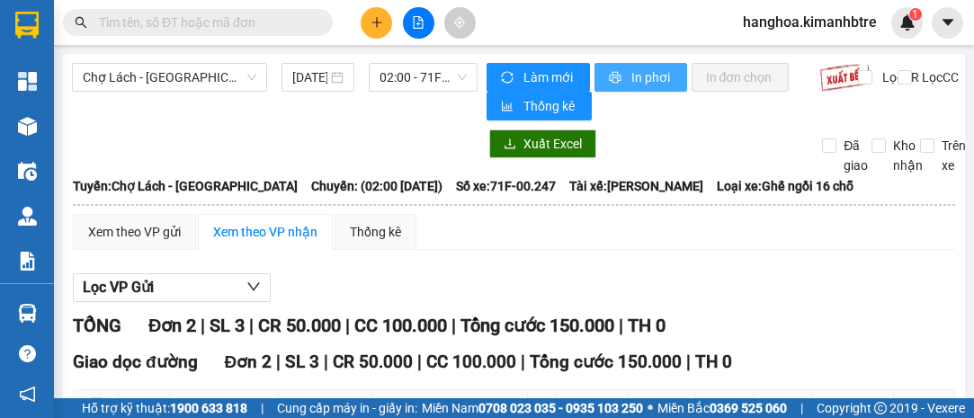
click at [641, 81] on span "In phơi" at bounding box center [652, 77] width 41 height 20
